Goal: Navigation & Orientation: Find specific page/section

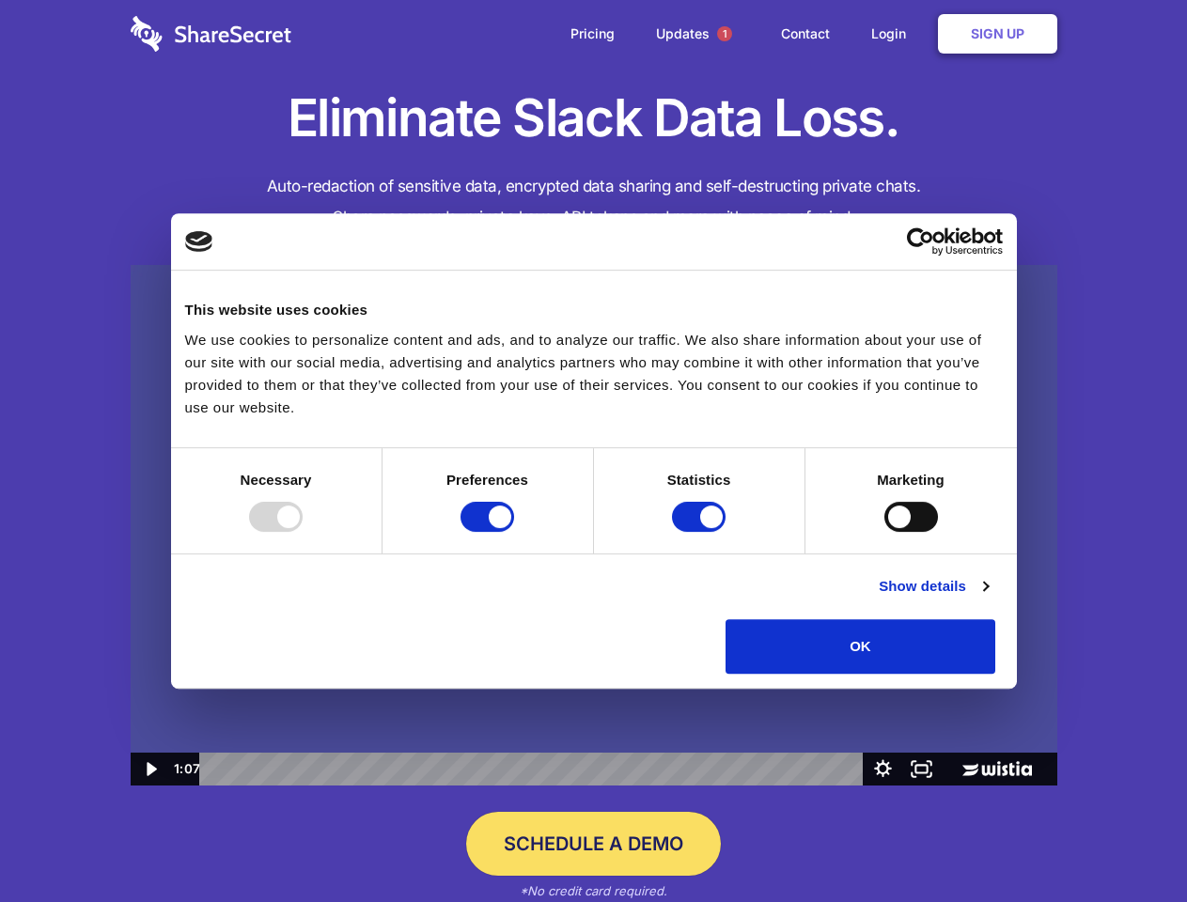
click at [593, 451] on img at bounding box center [594, 525] width 926 height 521
click at [303, 532] on div at bounding box center [276, 517] width 54 height 30
click at [514, 532] on input "Preferences" at bounding box center [487, 517] width 54 height 30
checkbox input "false"
click at [701, 532] on input "Statistics" at bounding box center [699, 517] width 54 height 30
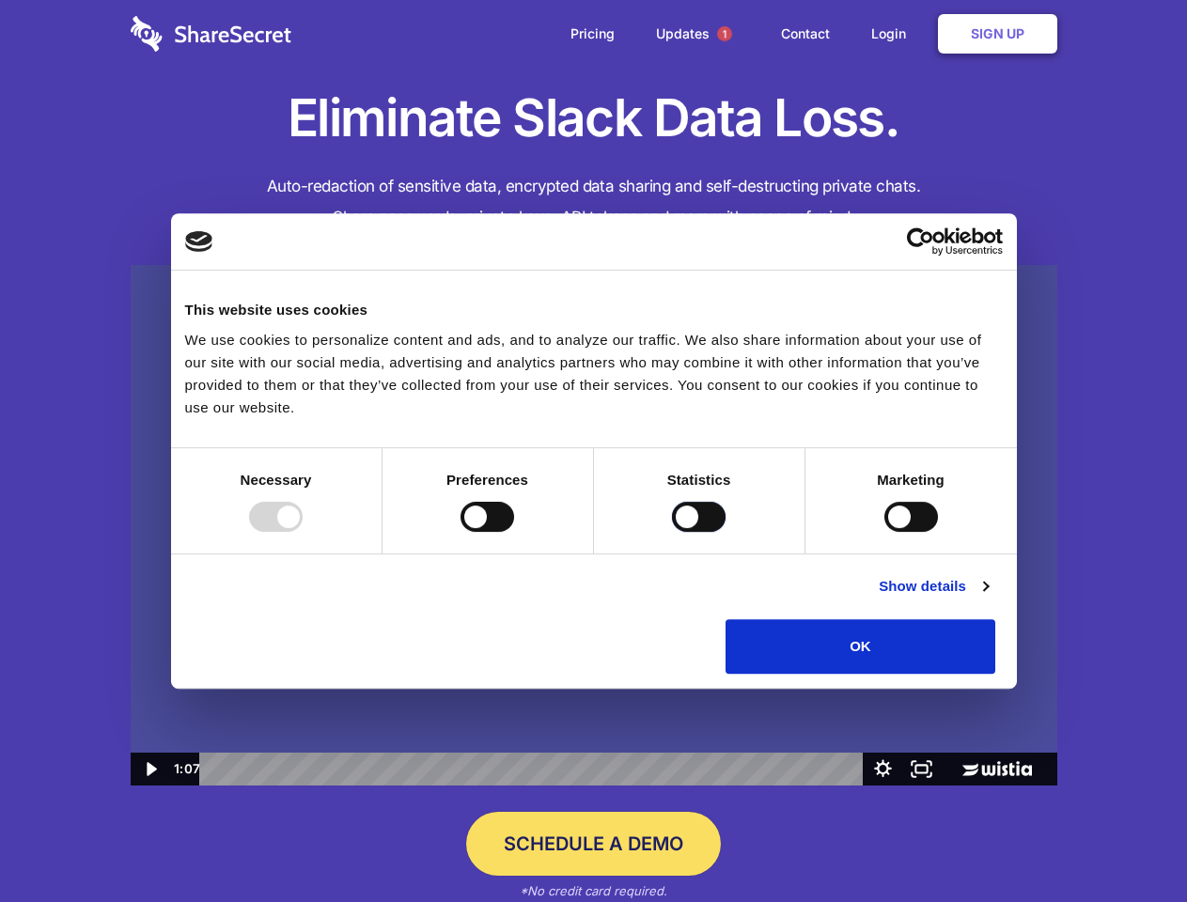
checkbox input "false"
click at [884, 532] on input "Marketing" at bounding box center [911, 517] width 54 height 30
checkbox input "true"
click at [988, 598] on link "Show details" at bounding box center [933, 586] width 109 height 23
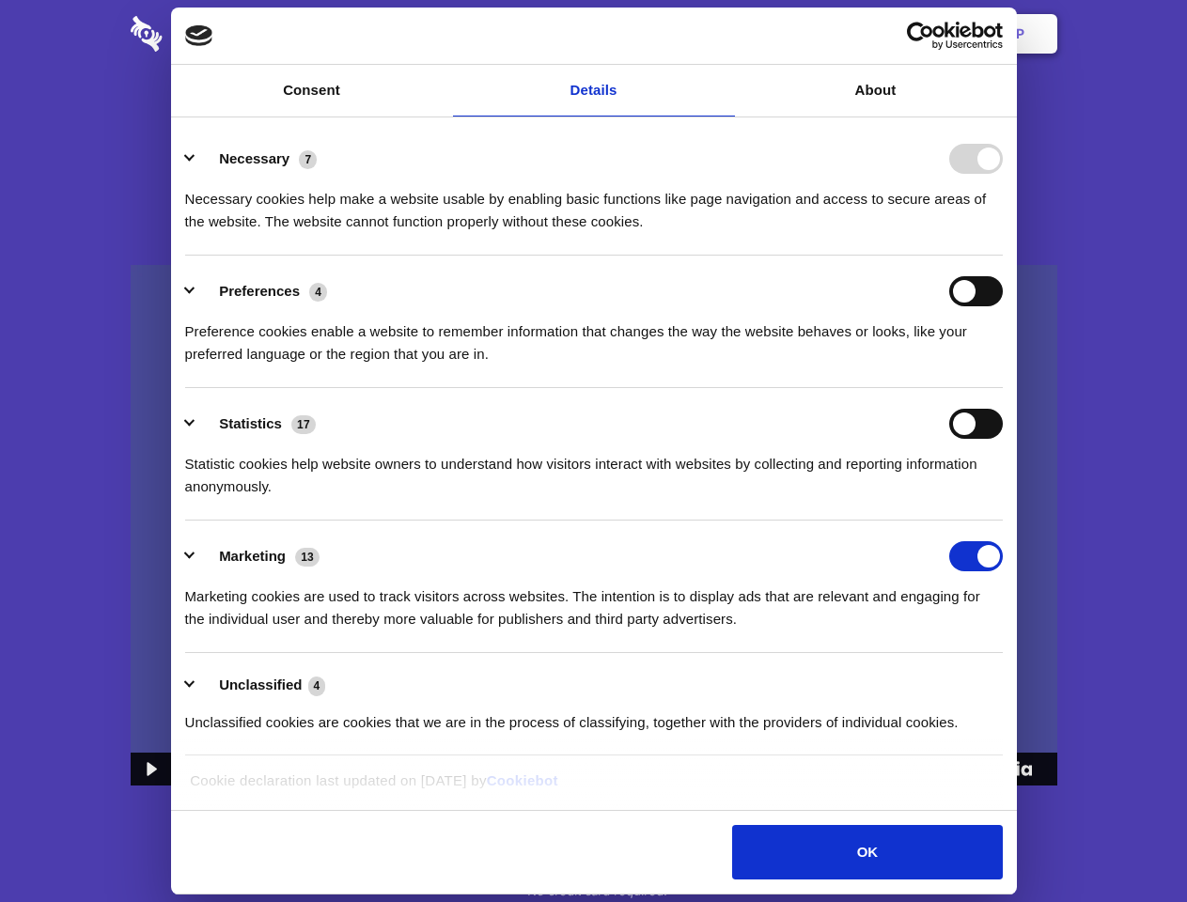
click at [1003, 256] on li "Necessary 7 Necessary cookies help make a website usable by enabling basic func…" at bounding box center [593, 189] width 817 height 132
click at [723, 34] on span "1" at bounding box center [724, 33] width 15 height 15
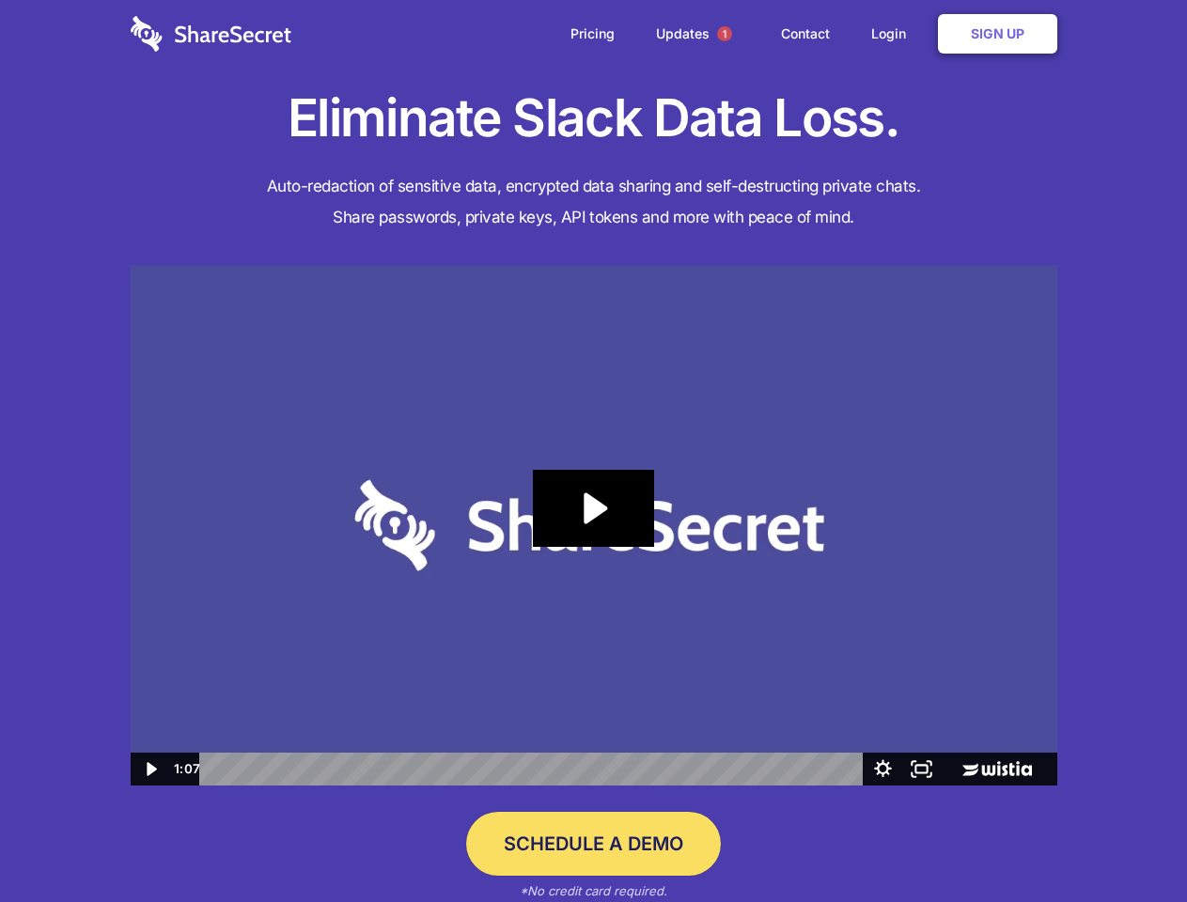
click at [594, 525] on icon "Play Video: Sharesecret Slack Extension" at bounding box center [593, 508] width 120 height 77
